Goal: Task Accomplishment & Management: Manage account settings

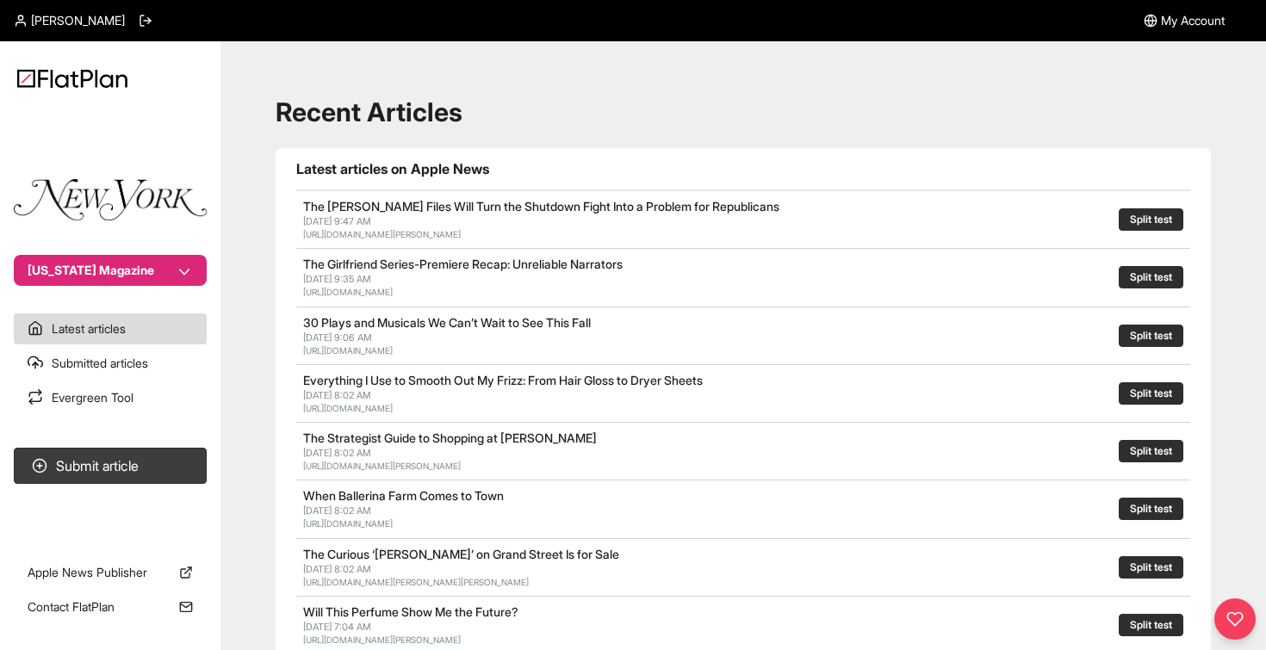
scroll to position [239, 0]
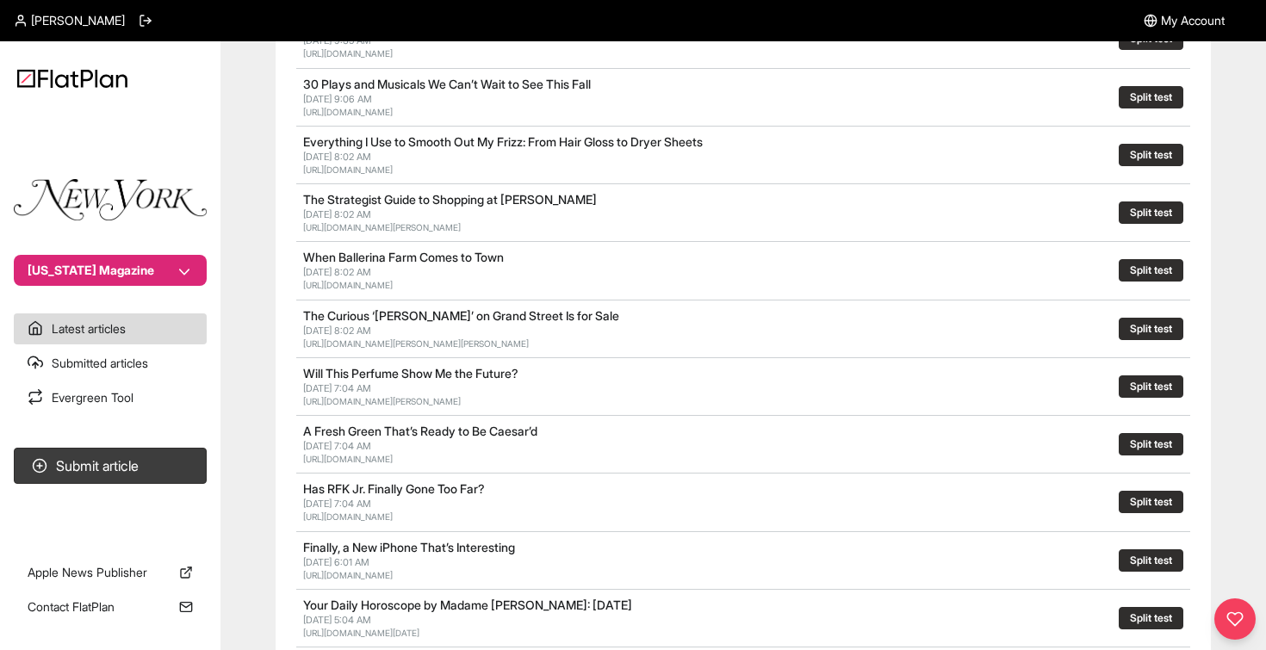
click at [1207, 22] on span "My Account" at bounding box center [1193, 20] width 64 height 17
click at [1172, 14] on span "My Account" at bounding box center [1193, 20] width 64 height 17
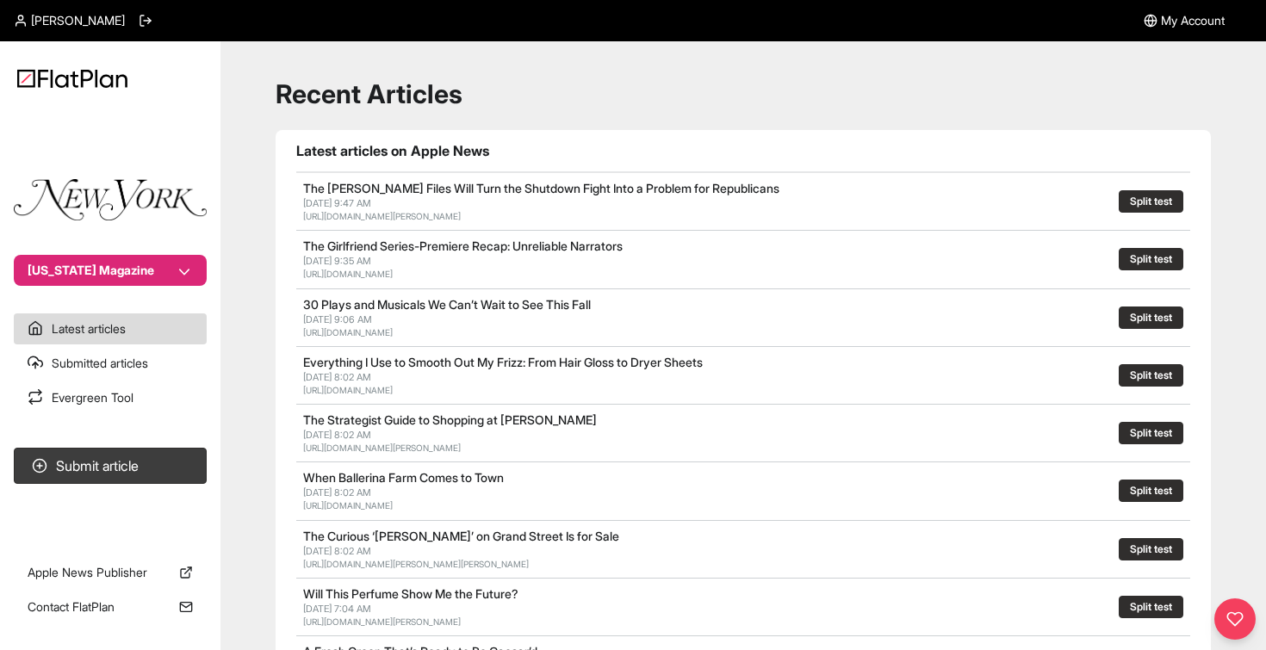
scroll to position [0, 0]
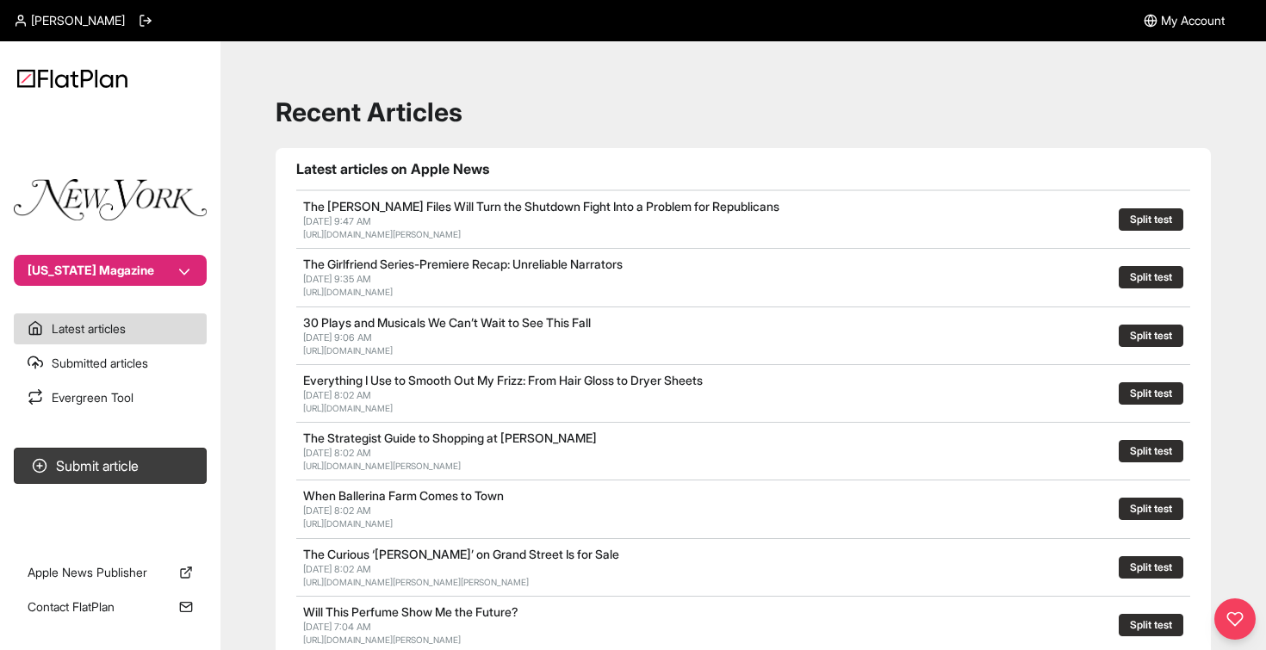
click at [1165, 33] on link "My Account" at bounding box center [1184, 20] width 81 height 41
click at [1167, 23] on span "My Account" at bounding box center [1193, 20] width 64 height 17
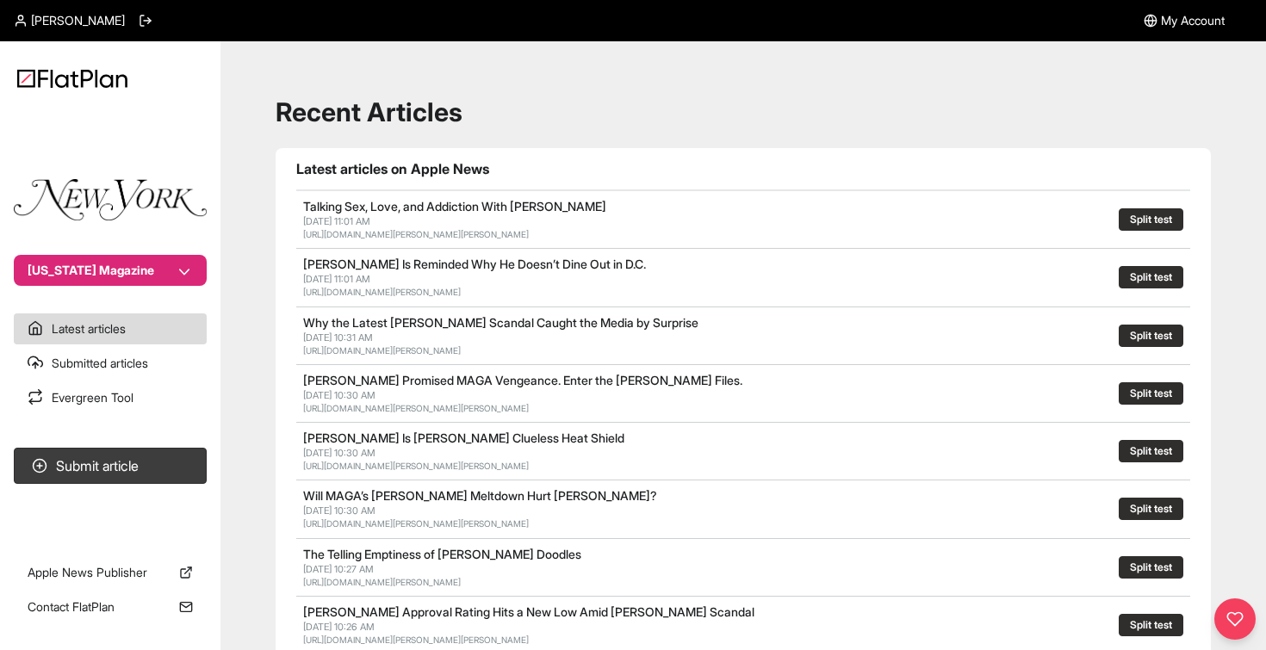
click at [1182, 27] on span "My Account" at bounding box center [1193, 20] width 64 height 17
click at [190, 278] on button "[US_STATE] Magazine" at bounding box center [110, 270] width 193 height 31
click at [1200, 20] on span "My Account" at bounding box center [1193, 20] width 64 height 17
click at [1161, 16] on span "My Account" at bounding box center [1193, 20] width 64 height 17
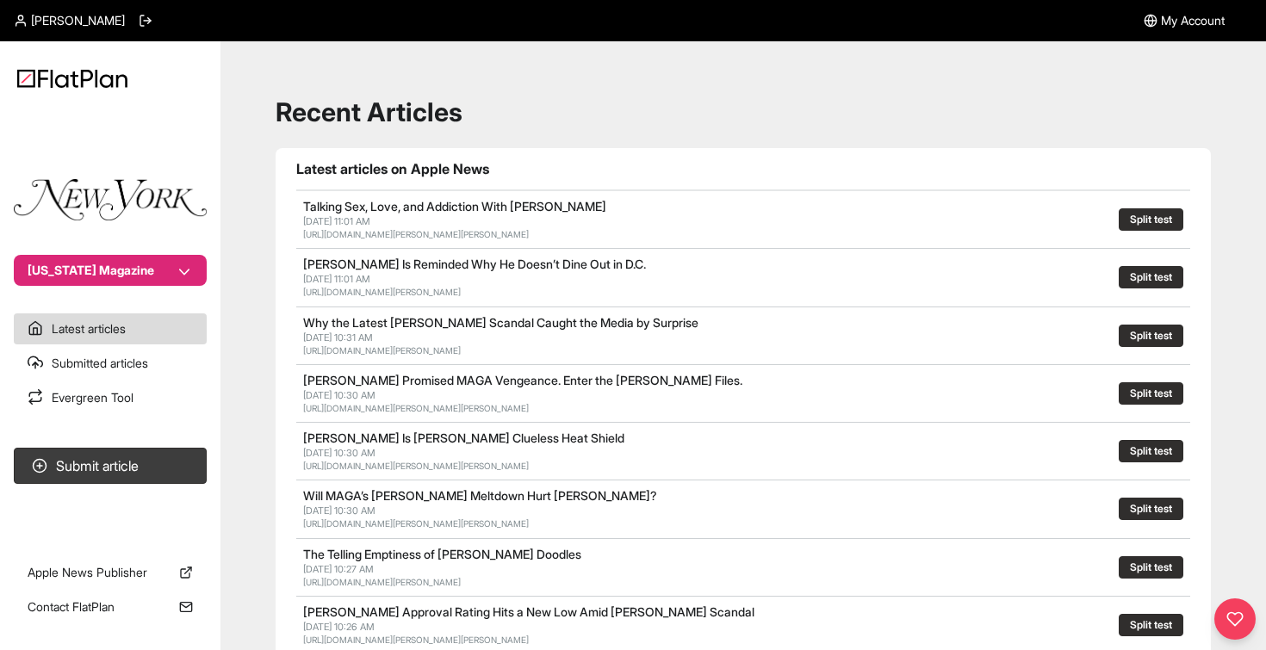
click at [1161, 16] on span "My Account" at bounding box center [1193, 20] width 64 height 17
click at [1136, 23] on header "Alex Garofalo My Account" at bounding box center [633, 20] width 1266 height 41
click at [76, 29] on div "[PERSON_NAME]" at bounding box center [83, 20] width 139 height 41
click at [54, 22] on span "[PERSON_NAME]" at bounding box center [78, 20] width 94 height 17
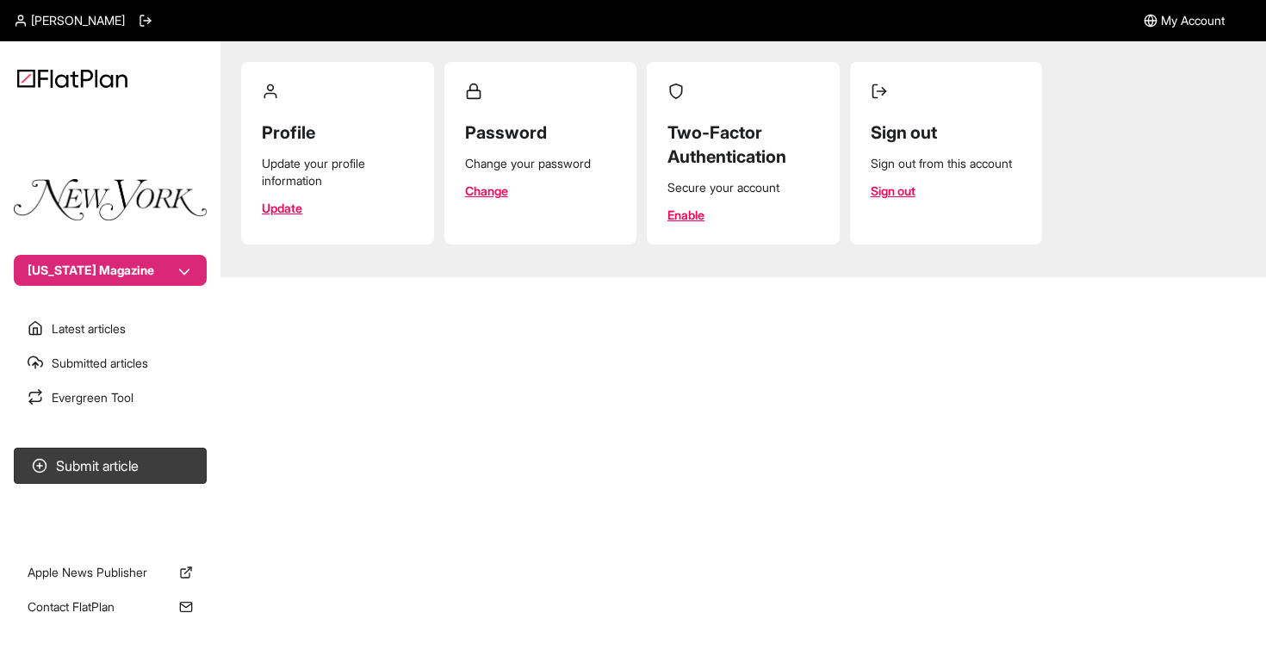
click at [289, 212] on link "Update" at bounding box center [282, 208] width 40 height 17
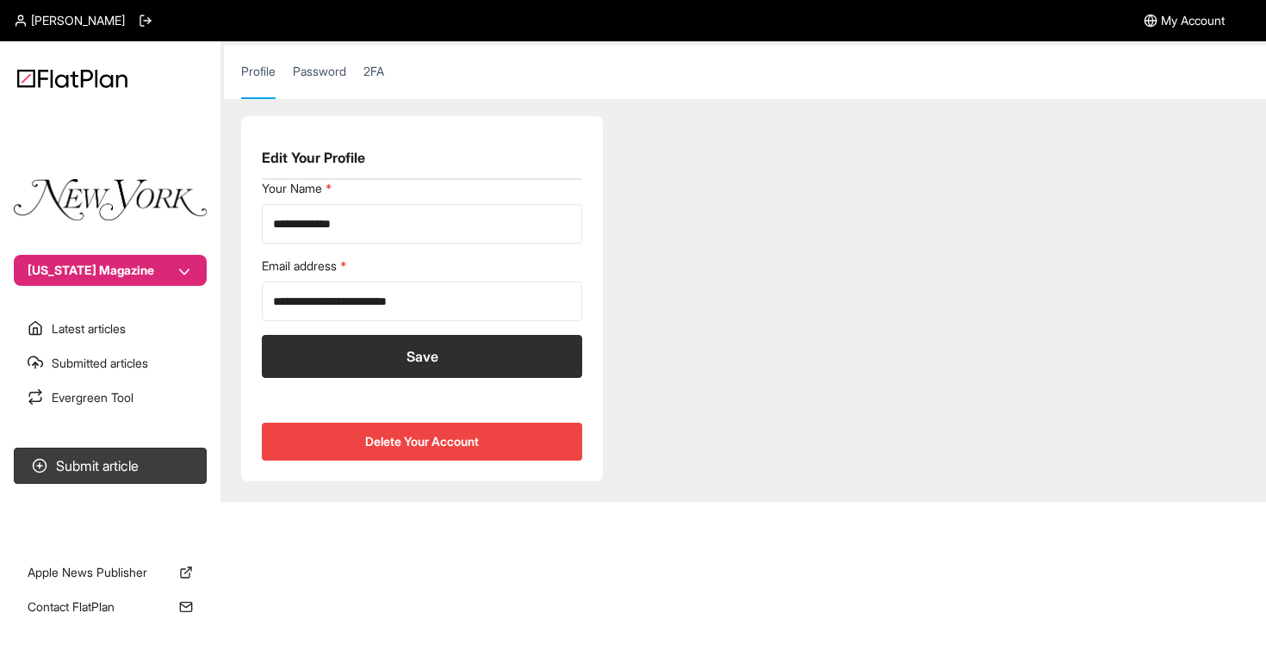
click at [281, 58] on nav "Profile Password 2FA" at bounding box center [745, 72] width 1042 height 54
click at [312, 64] on link "Password" at bounding box center [319, 80] width 53 height 34
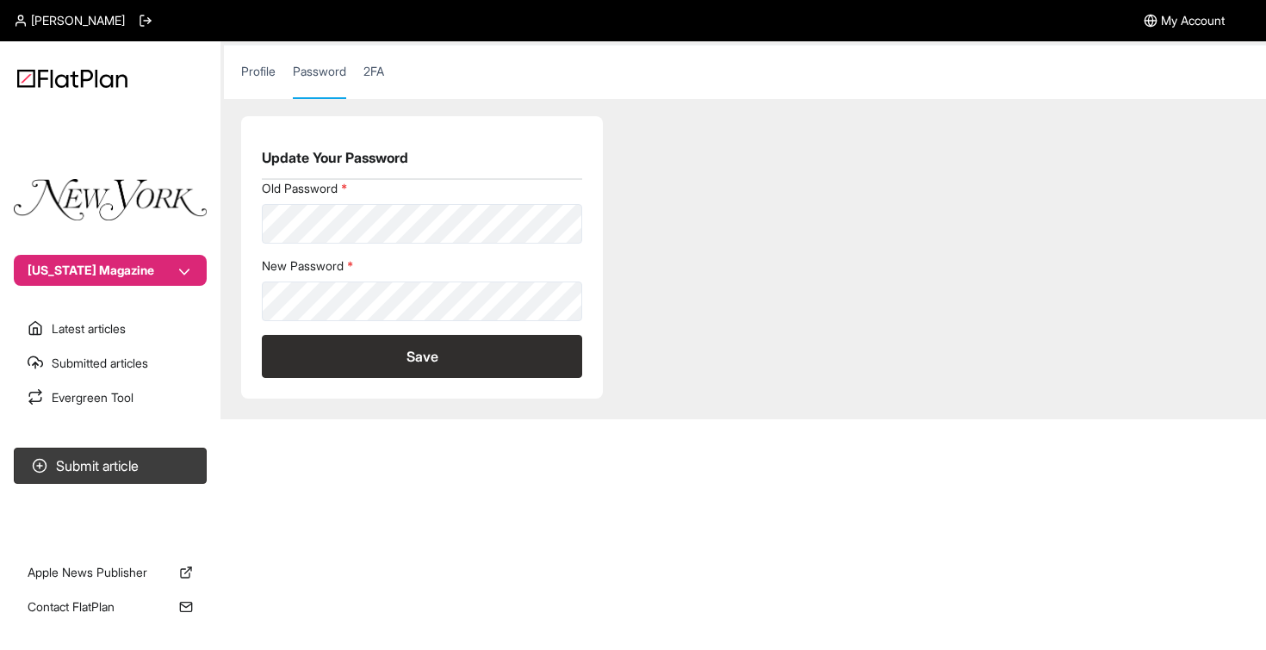
click at [383, 72] on link "2FA" at bounding box center [374, 80] width 21 height 34
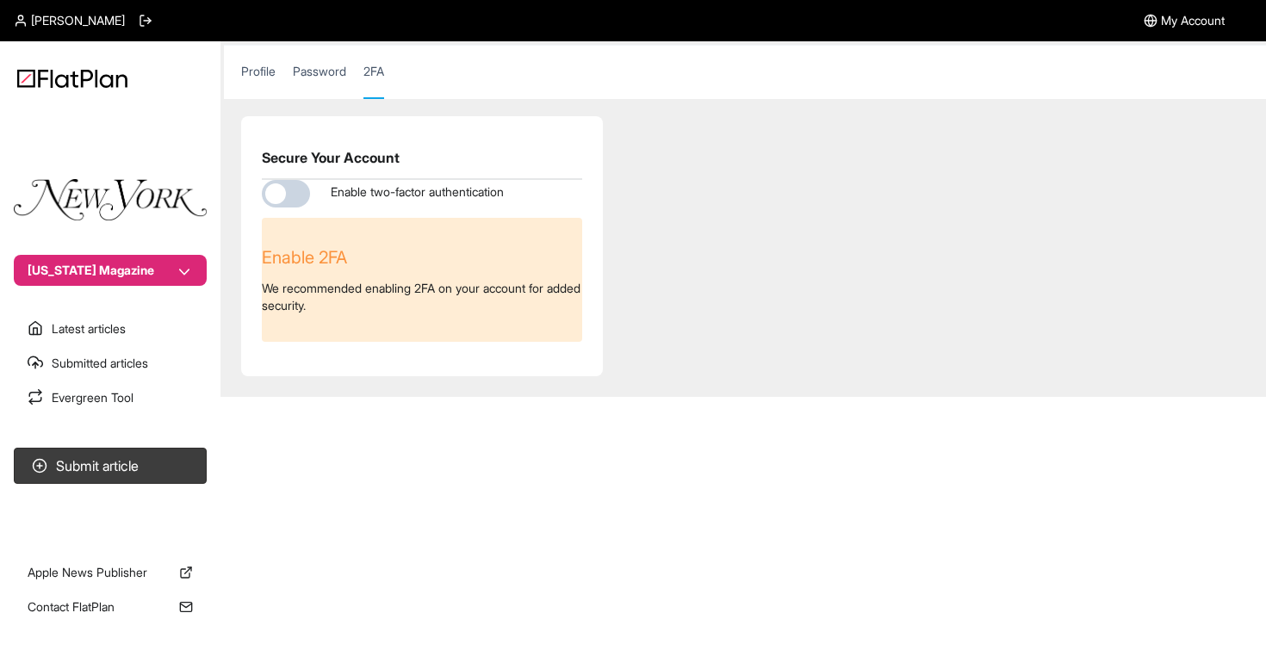
click at [54, 10] on div "[PERSON_NAME]" at bounding box center [83, 20] width 139 height 41
click at [35, 22] on span "[PERSON_NAME]" at bounding box center [78, 20] width 94 height 17
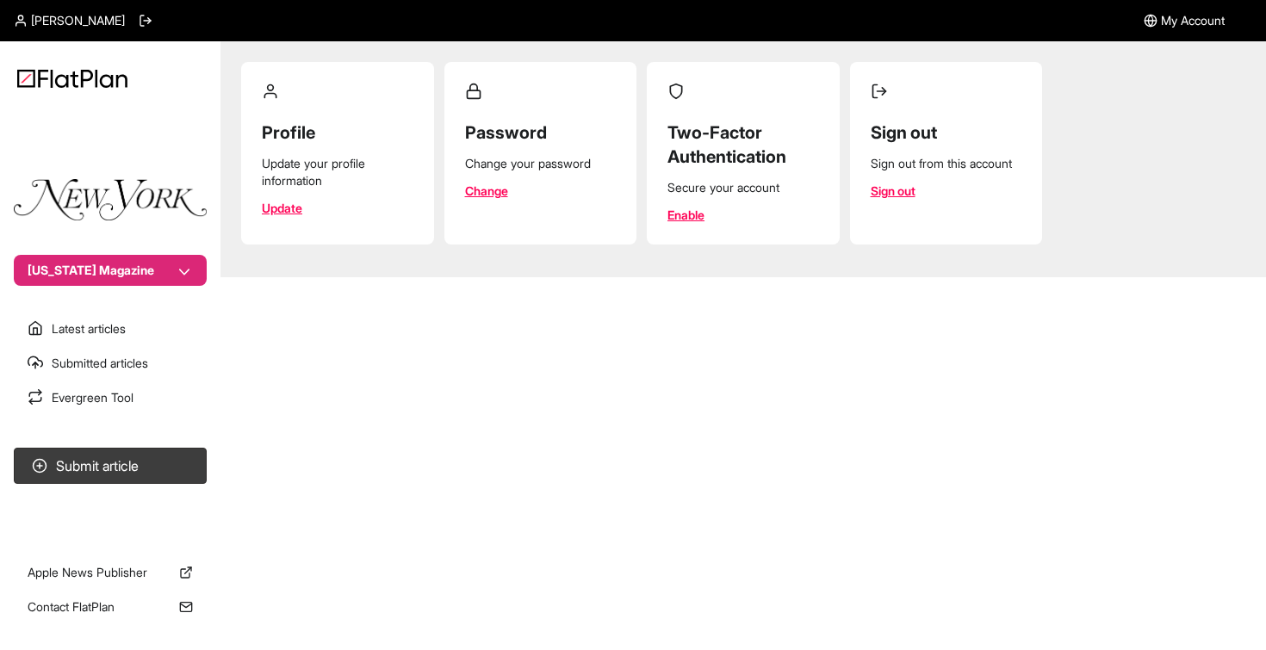
click at [136, 273] on button "[US_STATE] Magazine" at bounding box center [110, 270] width 193 height 31
click at [132, 307] on button "[US_STATE] Magazine" at bounding box center [126, 302] width 147 height 31
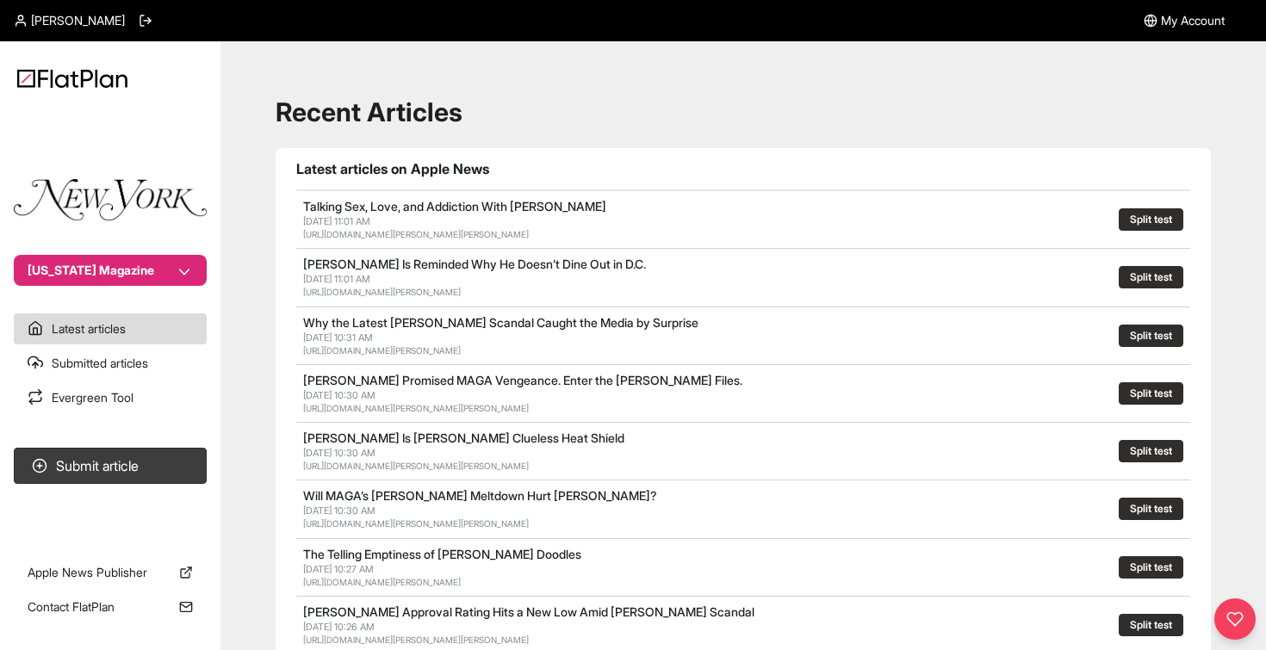
click at [1152, 16] on icon at bounding box center [1151, 21] width 14 height 14
click at [1146, 19] on icon at bounding box center [1151, 21] width 14 height 14
click at [1180, 16] on span "My Account" at bounding box center [1193, 20] width 64 height 17
click at [1211, 16] on span "My Account" at bounding box center [1193, 20] width 64 height 17
click at [1250, 17] on header "Alex Garofalo My Account" at bounding box center [633, 20] width 1266 height 41
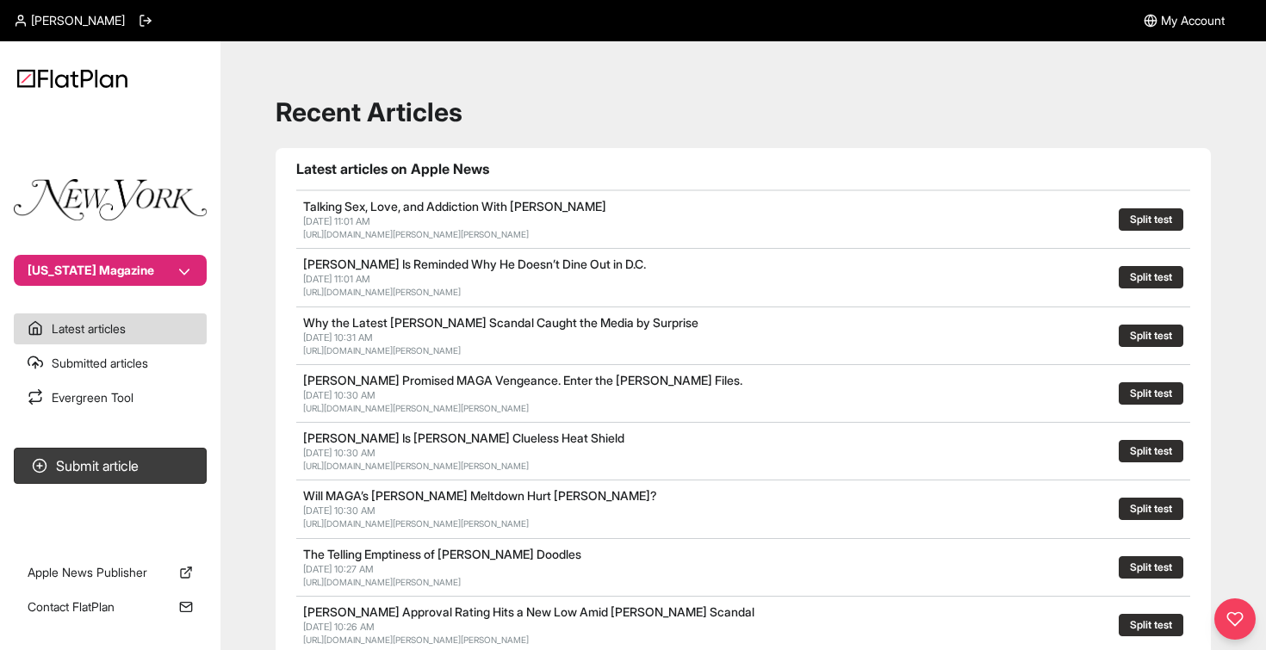
click at [1190, 12] on span "My Account" at bounding box center [1193, 20] width 64 height 17
click at [42, 19] on span "[PERSON_NAME]" at bounding box center [78, 20] width 94 height 17
click at [1189, 18] on span "My Account" at bounding box center [1193, 20] width 64 height 17
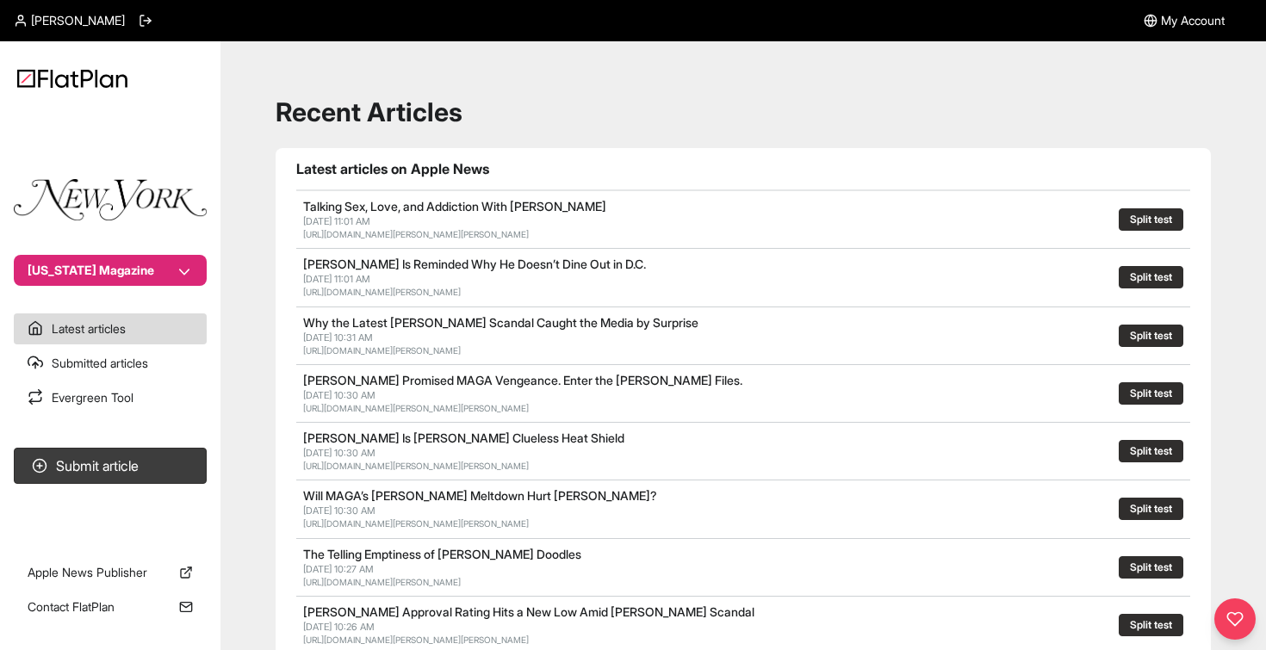
click at [1189, 18] on span "My Account" at bounding box center [1193, 20] width 64 height 17
click at [1166, 22] on span "My Account" at bounding box center [1193, 20] width 64 height 17
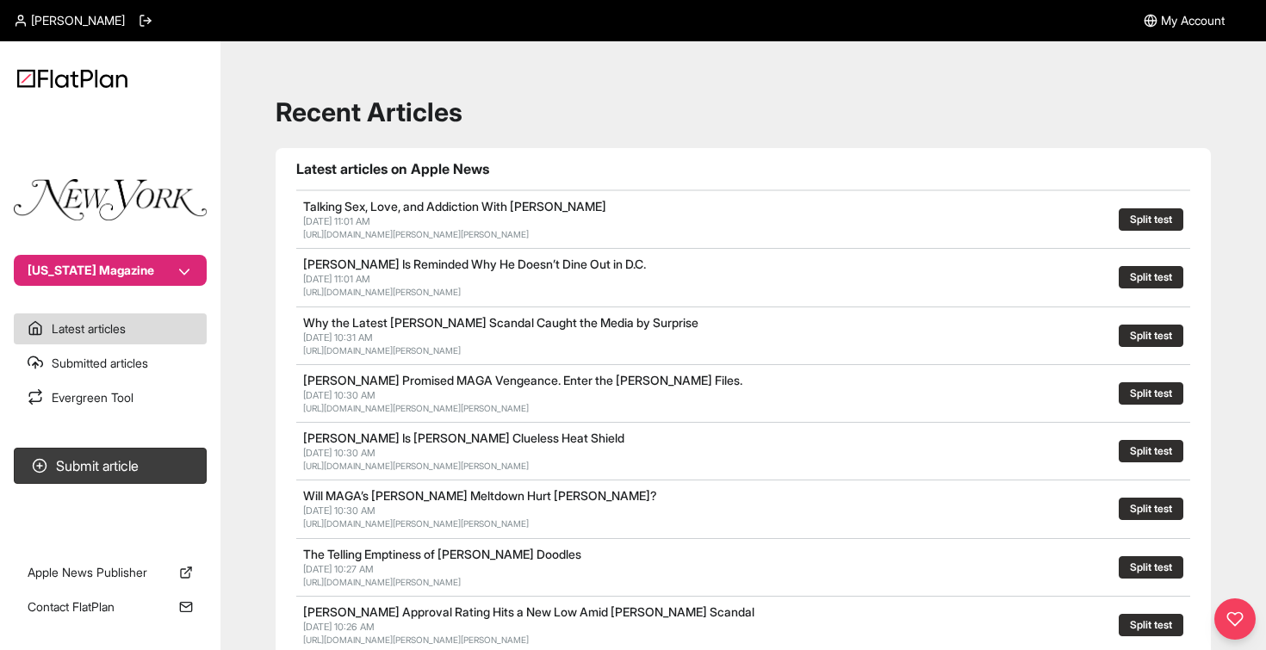
click at [1166, 22] on span "My Account" at bounding box center [1193, 20] width 64 height 17
click at [1144, 22] on icon at bounding box center [1151, 21] width 14 height 14
click at [1230, 10] on header "Alex Garofalo My Account" at bounding box center [633, 20] width 1266 height 41
click at [1203, 21] on span "My Account" at bounding box center [1193, 20] width 64 height 17
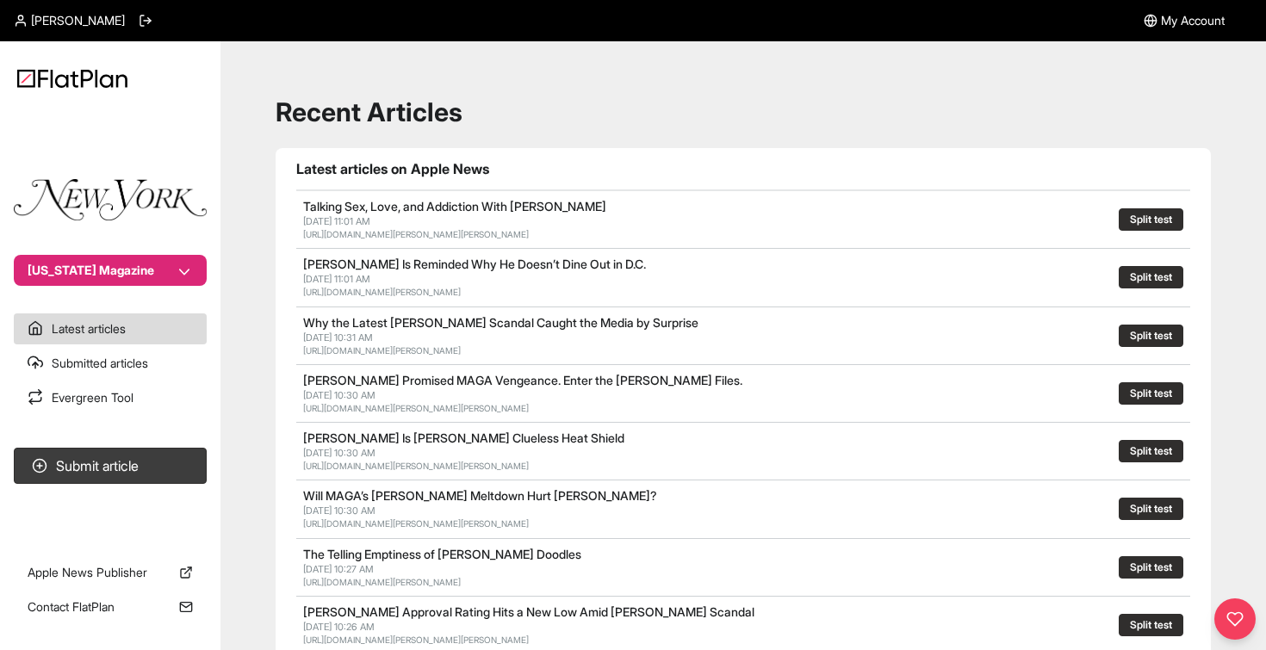
click at [1203, 21] on span "My Account" at bounding box center [1193, 20] width 64 height 17
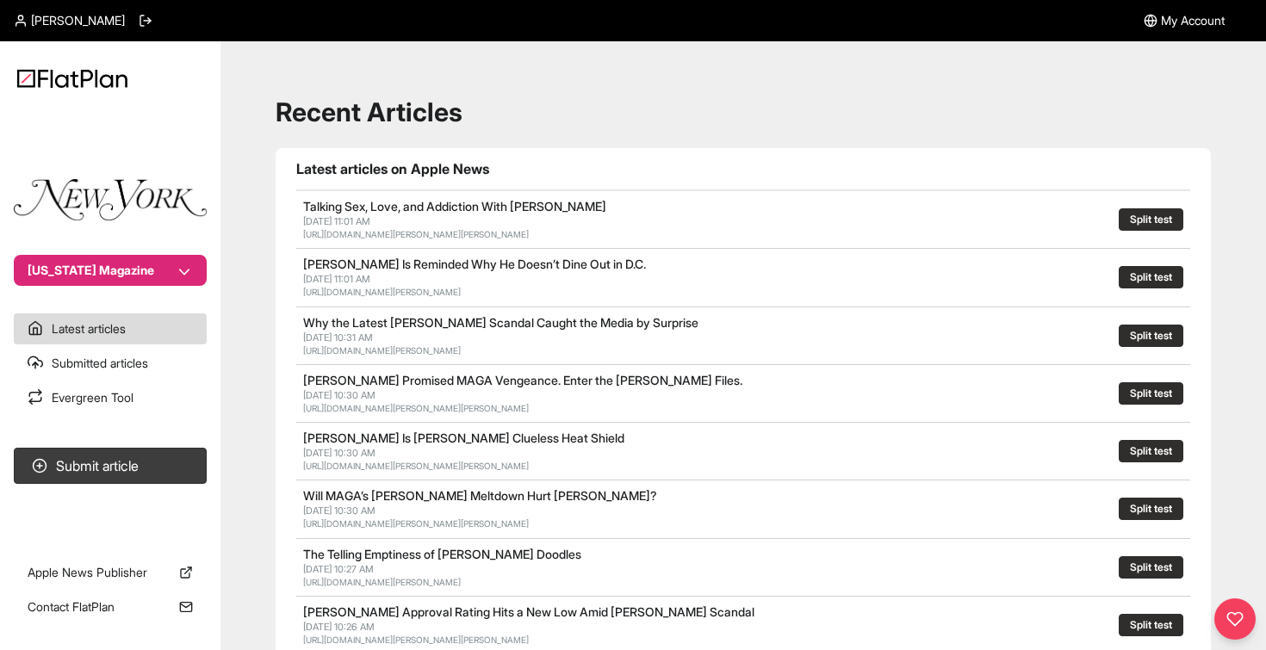
click at [1161, 16] on span "My Account" at bounding box center [1193, 20] width 64 height 17
click at [1144, 19] on icon at bounding box center [1151, 21] width 14 height 14
click at [1161, 18] on span "My Account" at bounding box center [1193, 20] width 64 height 17
